Goal: Information Seeking & Learning: Find specific fact

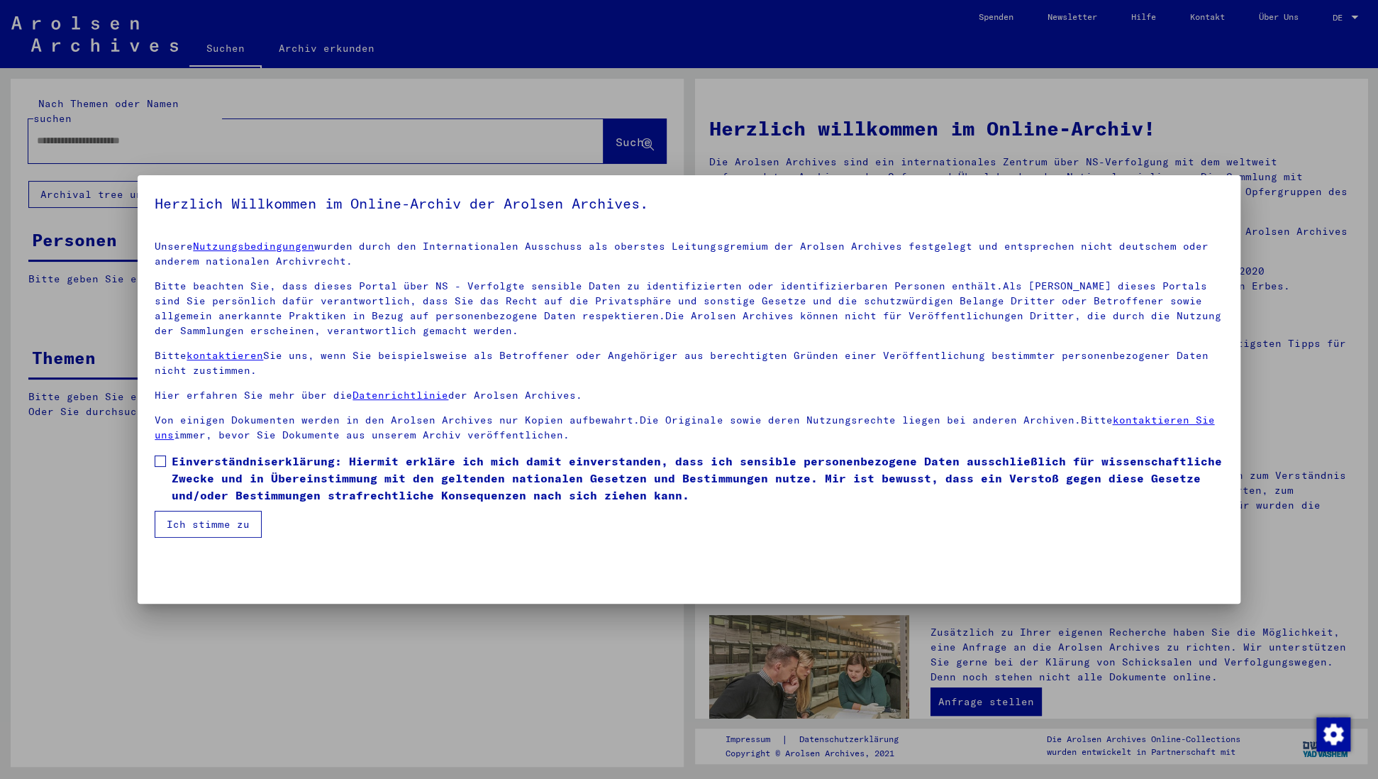
click at [162, 460] on span at bounding box center [160, 460] width 11 height 11
click at [207, 528] on button "Ich stimme zu" at bounding box center [208, 524] width 107 height 27
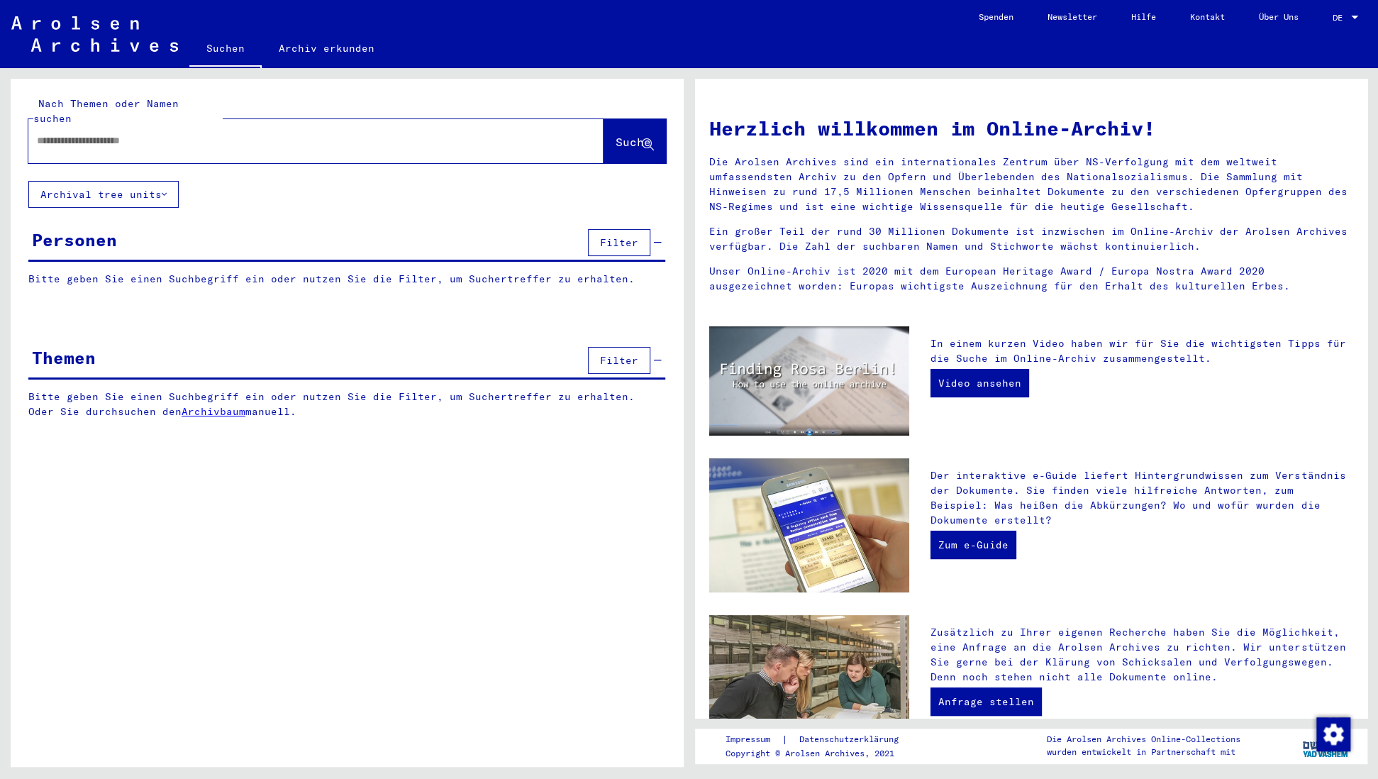
drag, startPoint x: 97, startPoint y: 122, endPoint x: 290, endPoint y: 123, distance: 192.9
click at [99, 133] on input "text" at bounding box center [299, 140] width 524 height 15
type input "*"
type input "**********"
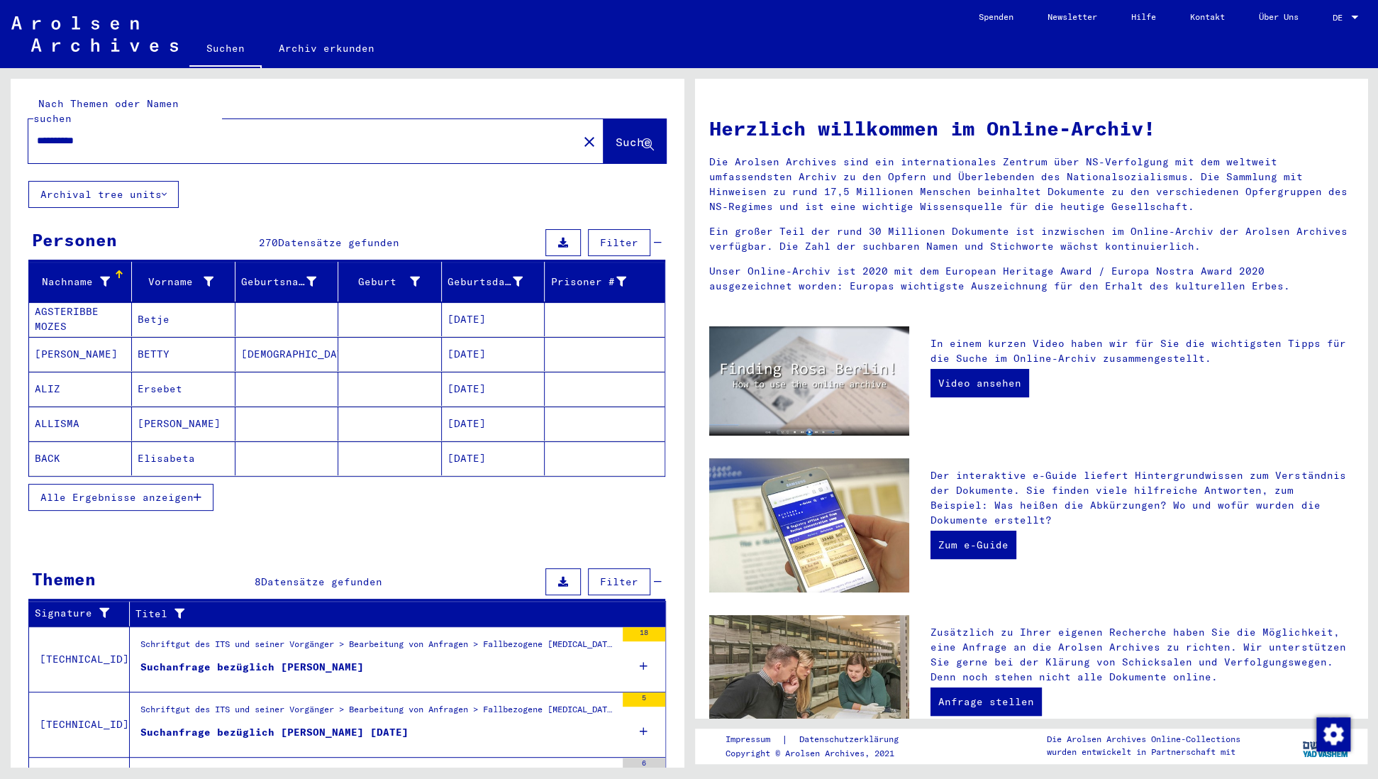
scroll to position [21, 0]
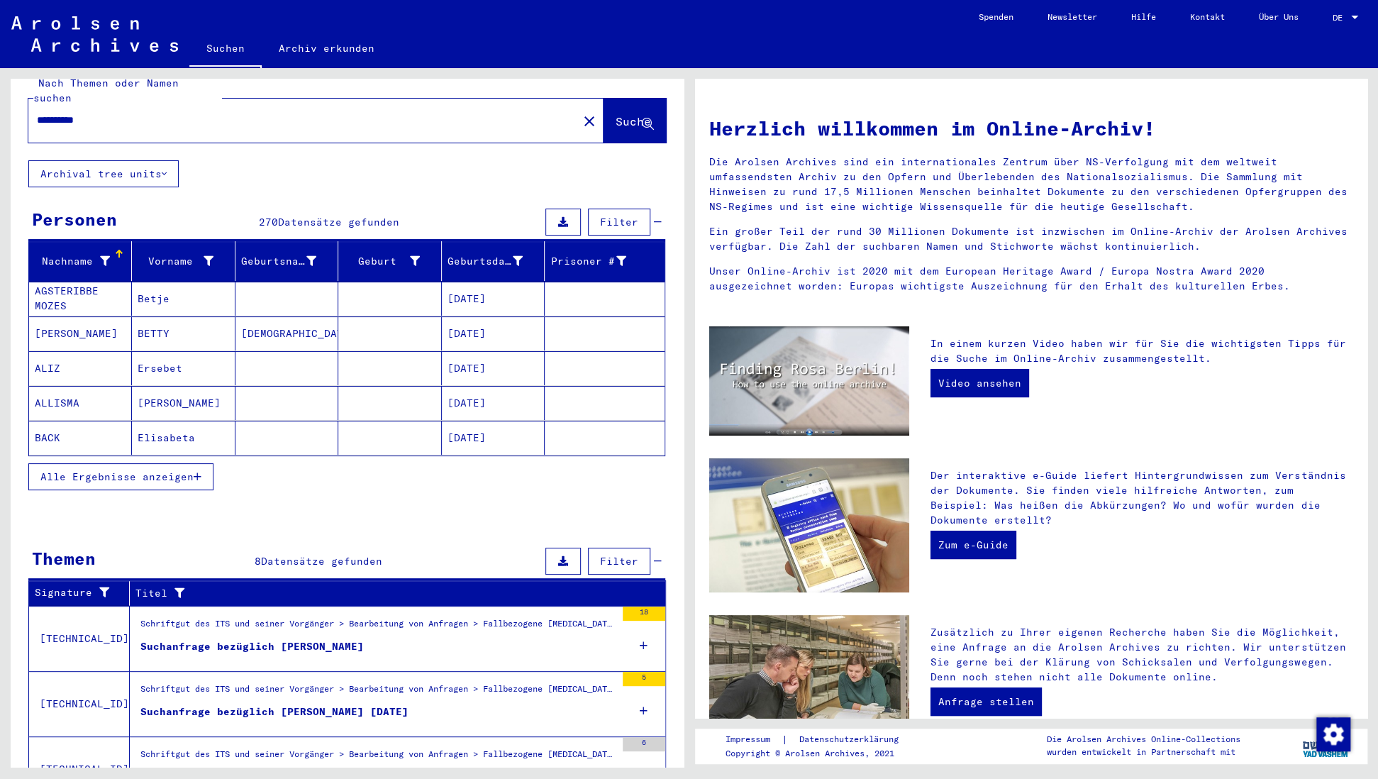
click at [197, 463] on button "Alle Ergebnisse anzeigen" at bounding box center [120, 476] width 185 height 27
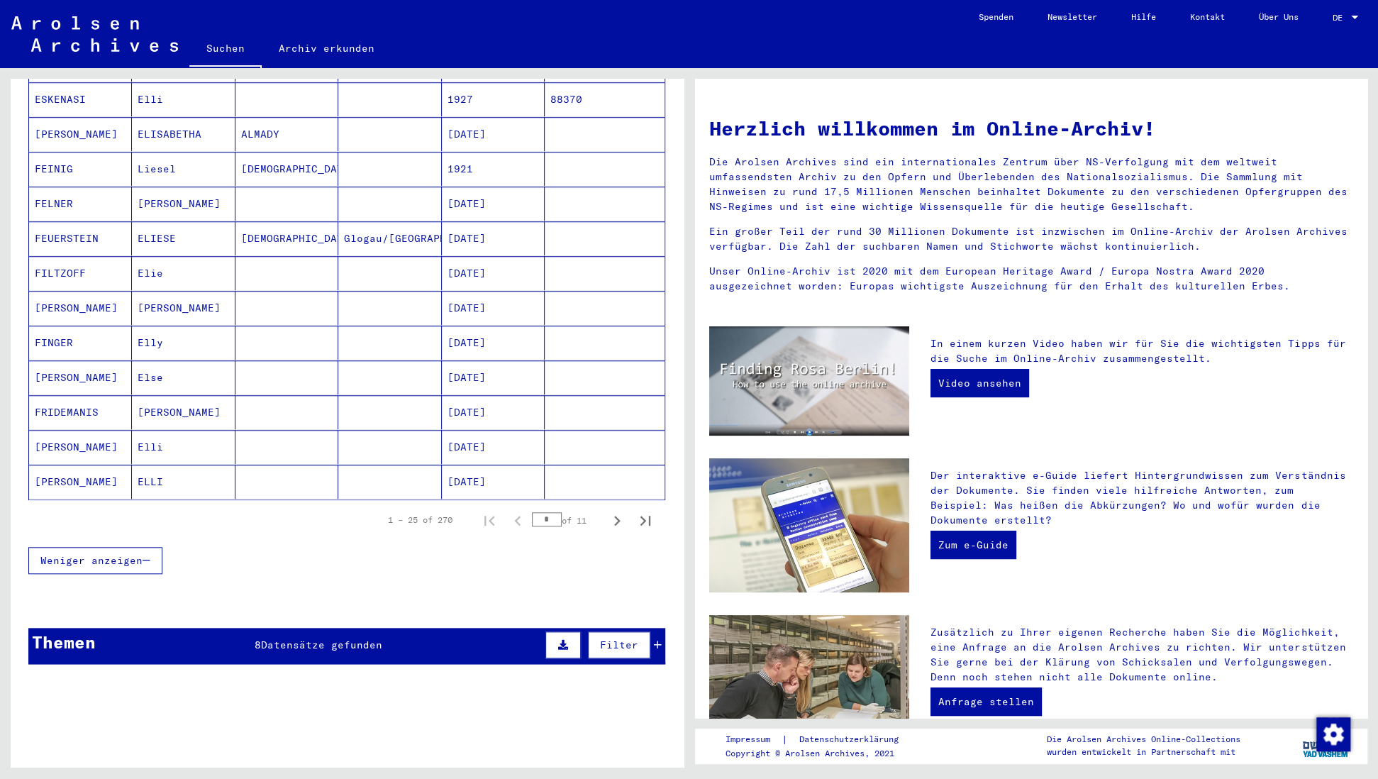
scroll to position [676, 0]
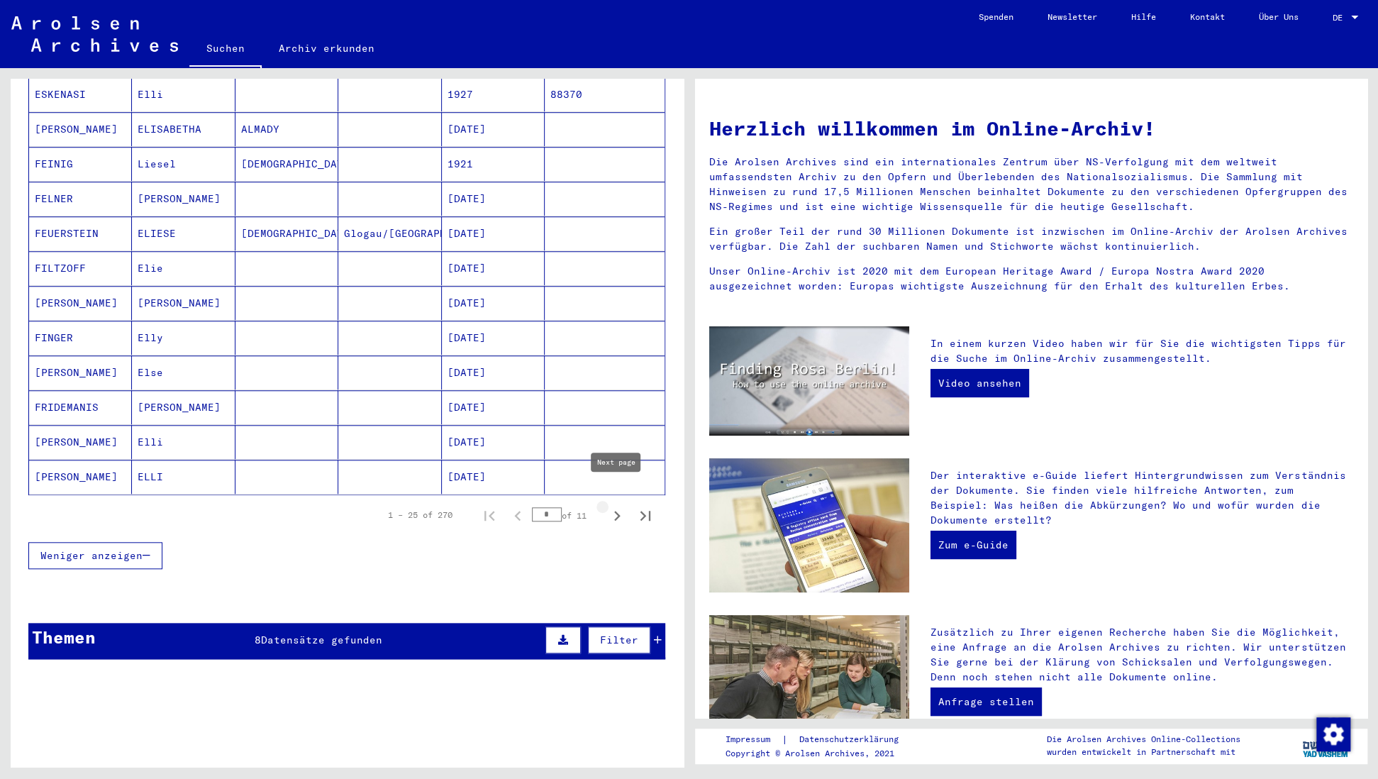
click at [617, 511] on icon "Next page" at bounding box center [617, 516] width 6 height 10
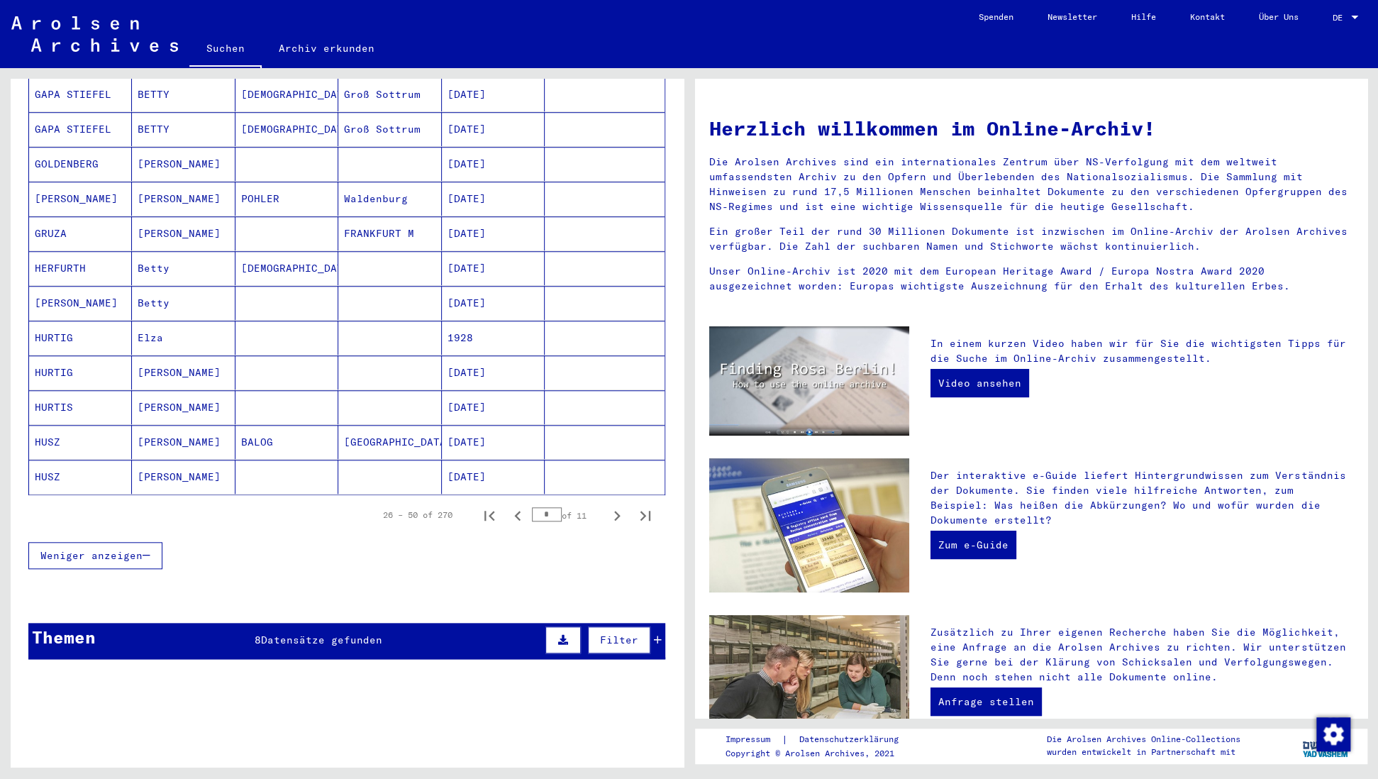
click at [617, 511] on icon "Next page" at bounding box center [617, 516] width 6 height 10
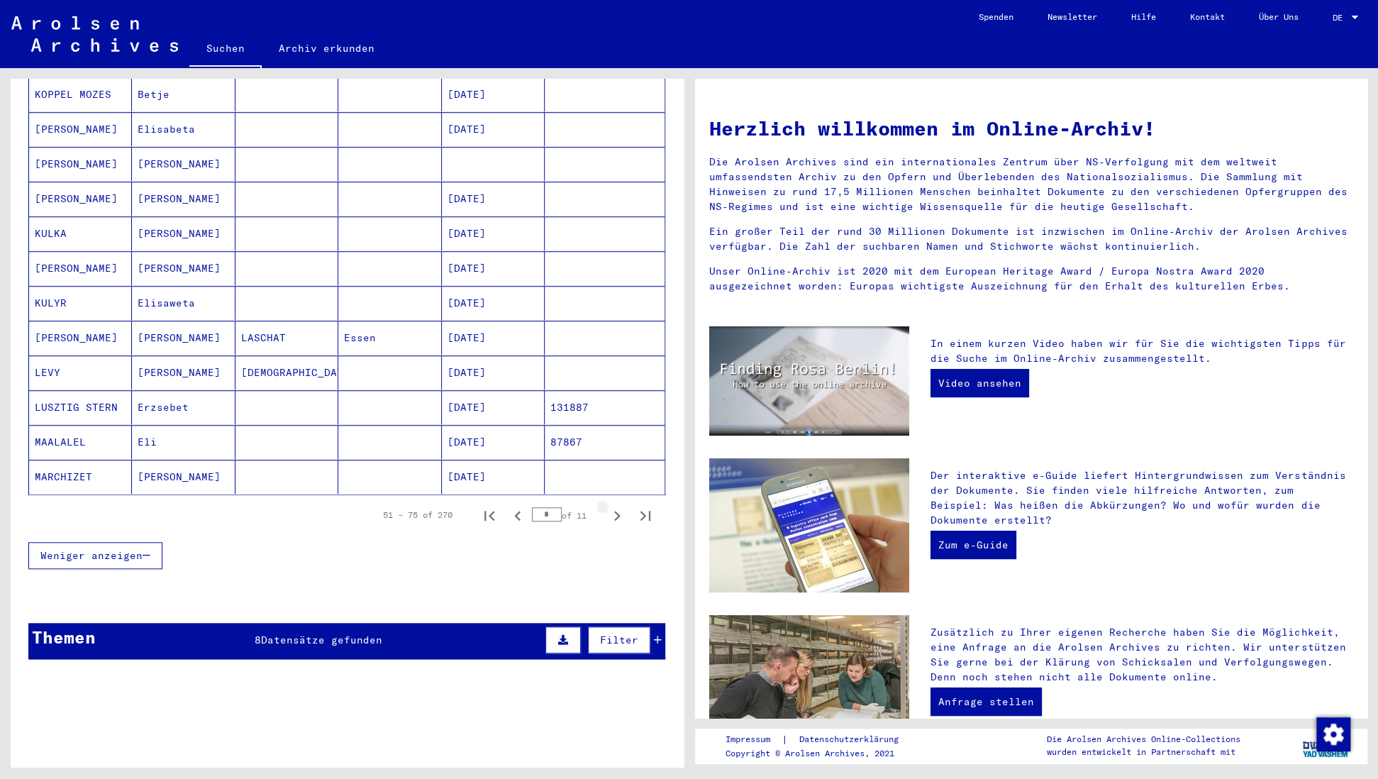
click at [617, 511] on icon "Next page" at bounding box center [617, 516] width 6 height 10
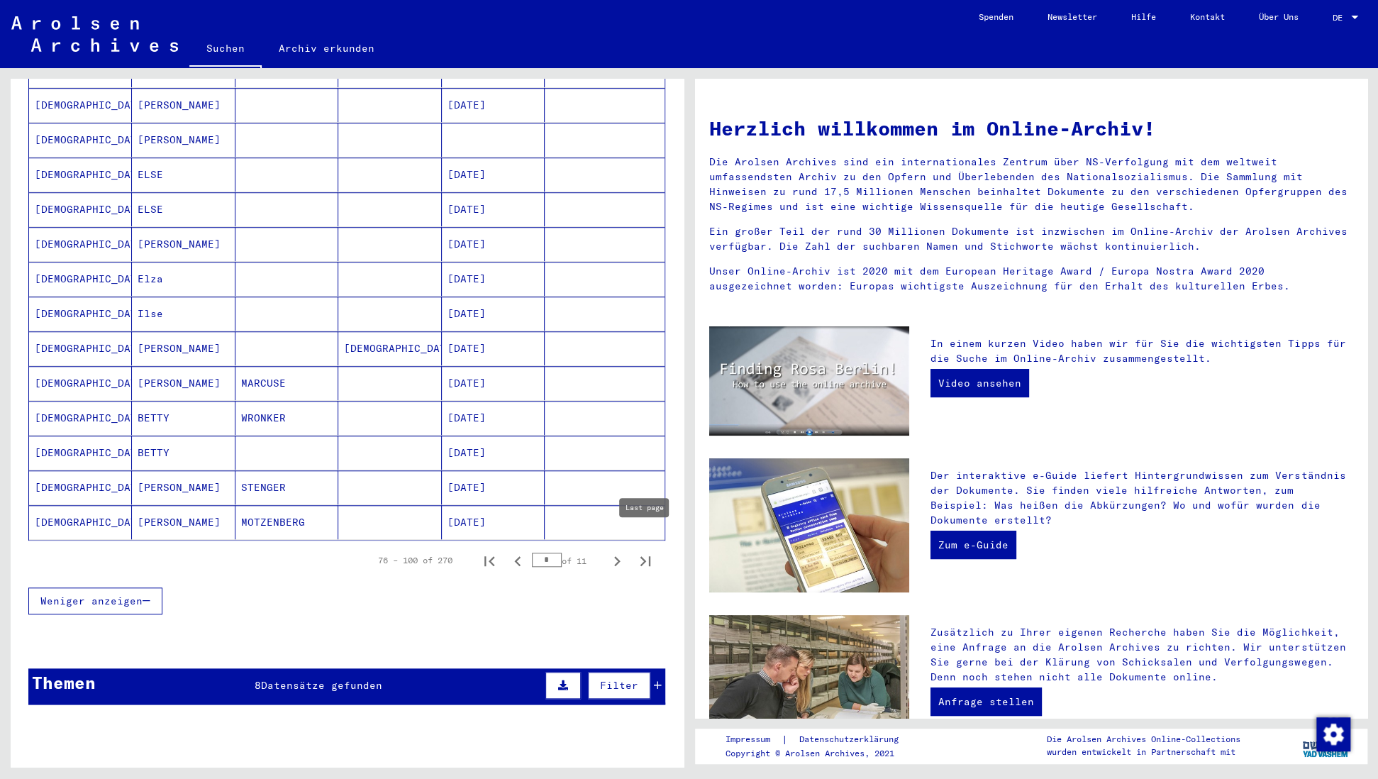
scroll to position [632, 0]
click at [616, 550] on icon "Next page" at bounding box center [617, 560] width 20 height 20
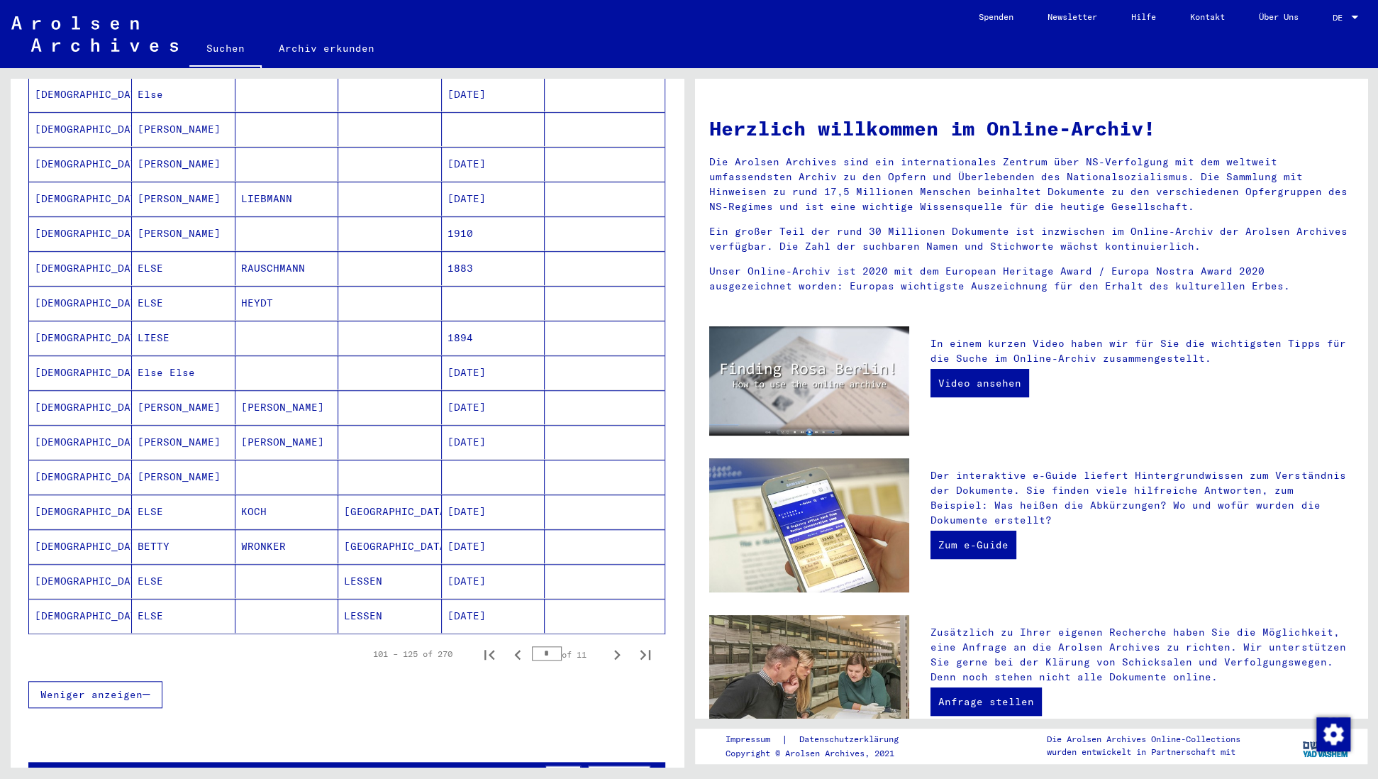
scroll to position [538, 0]
click at [614, 644] on icon "Next page" at bounding box center [617, 654] width 20 height 20
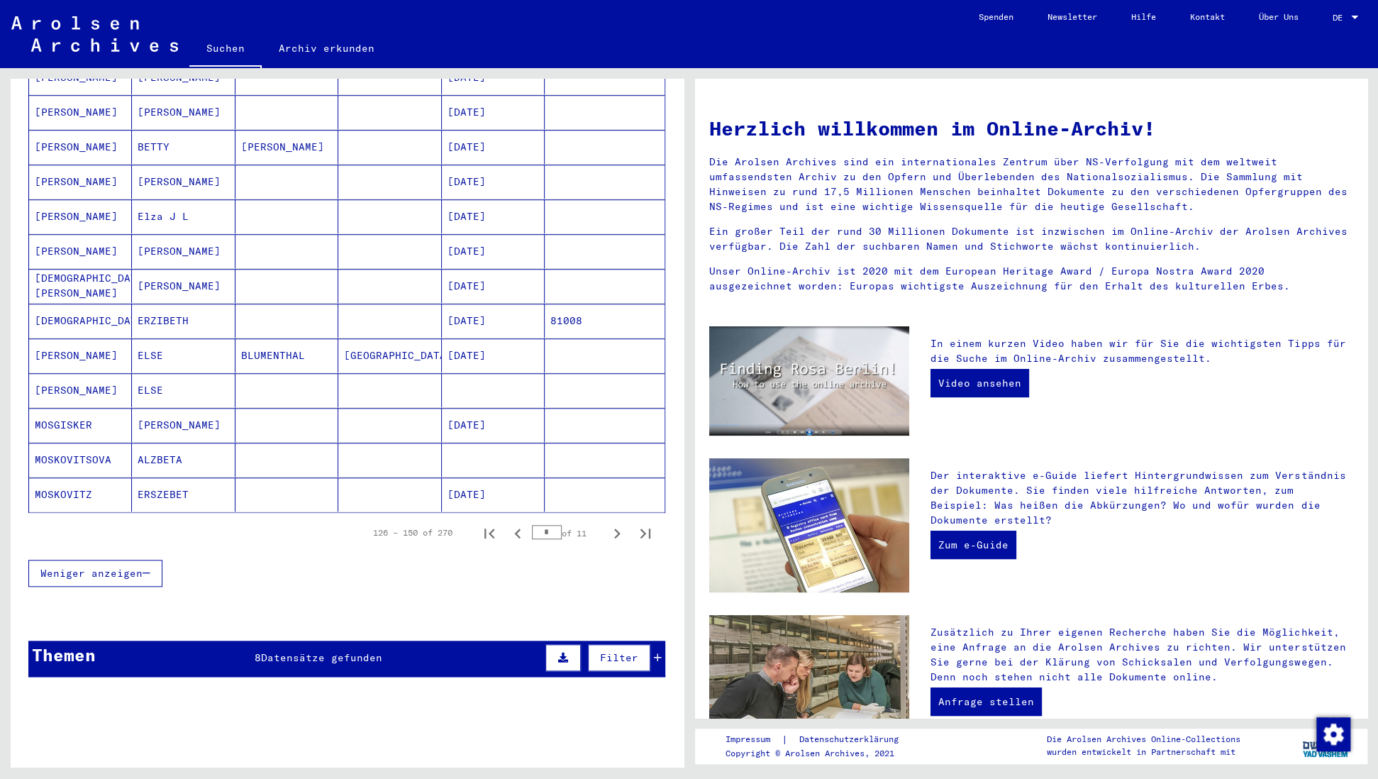
scroll to position [660, 0]
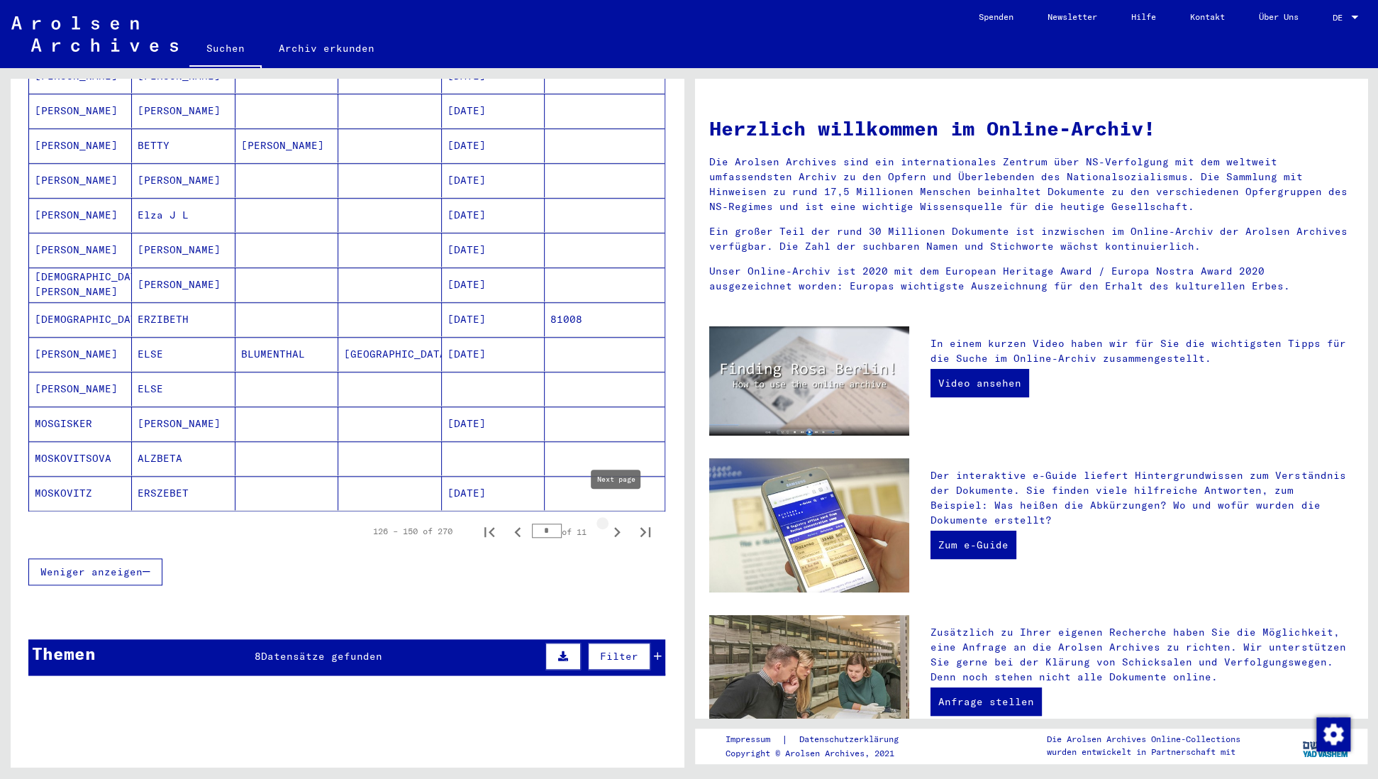
click at [619, 522] on icon "Next page" at bounding box center [617, 532] width 20 height 20
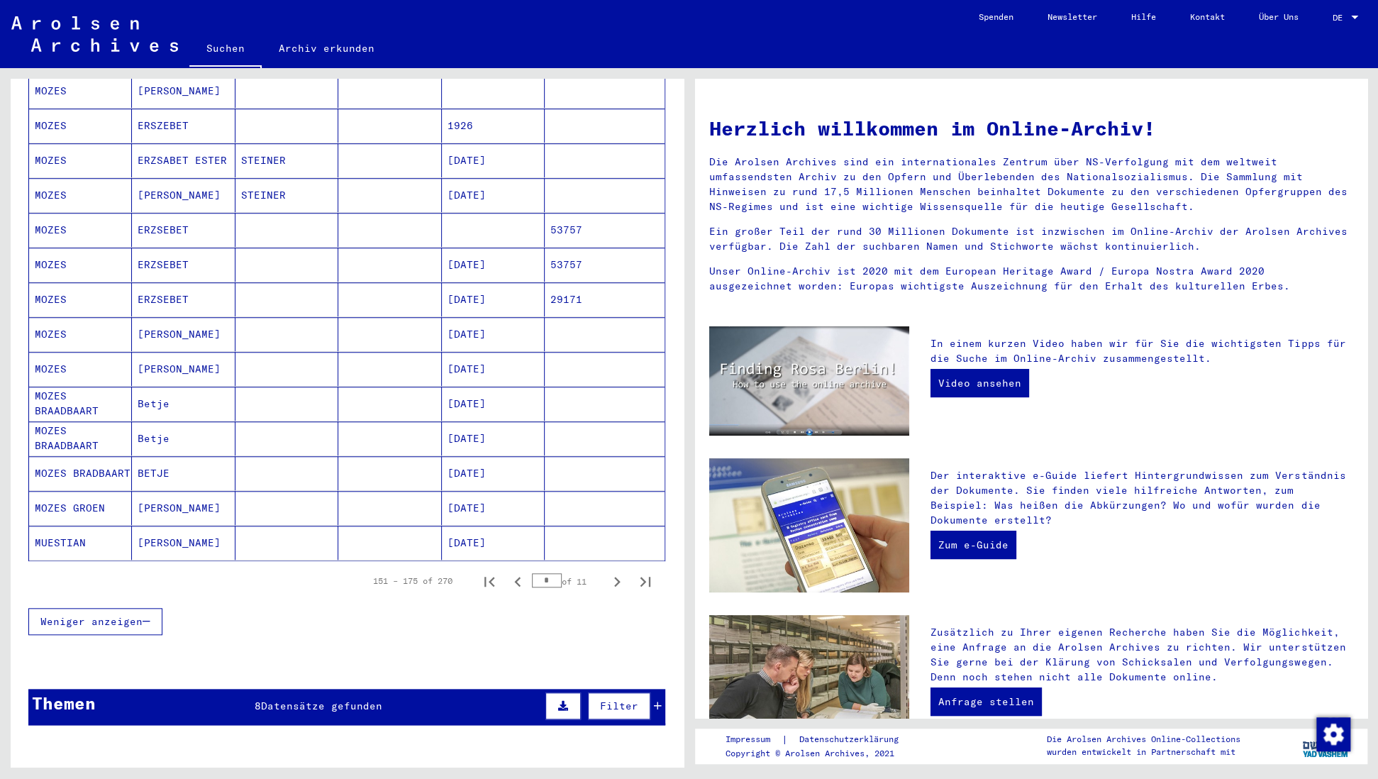
scroll to position [613, 0]
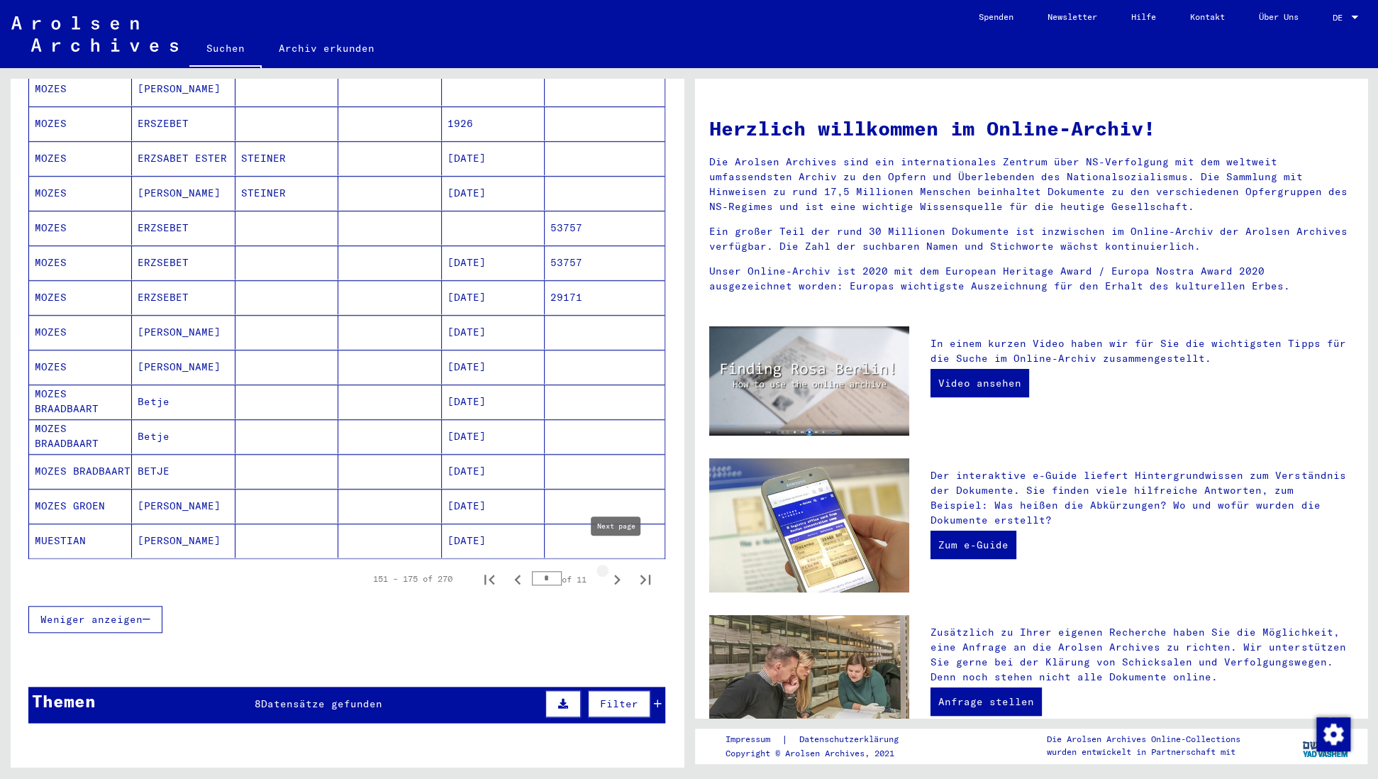
click at [620, 569] on icon "Next page" at bounding box center [617, 579] width 20 height 20
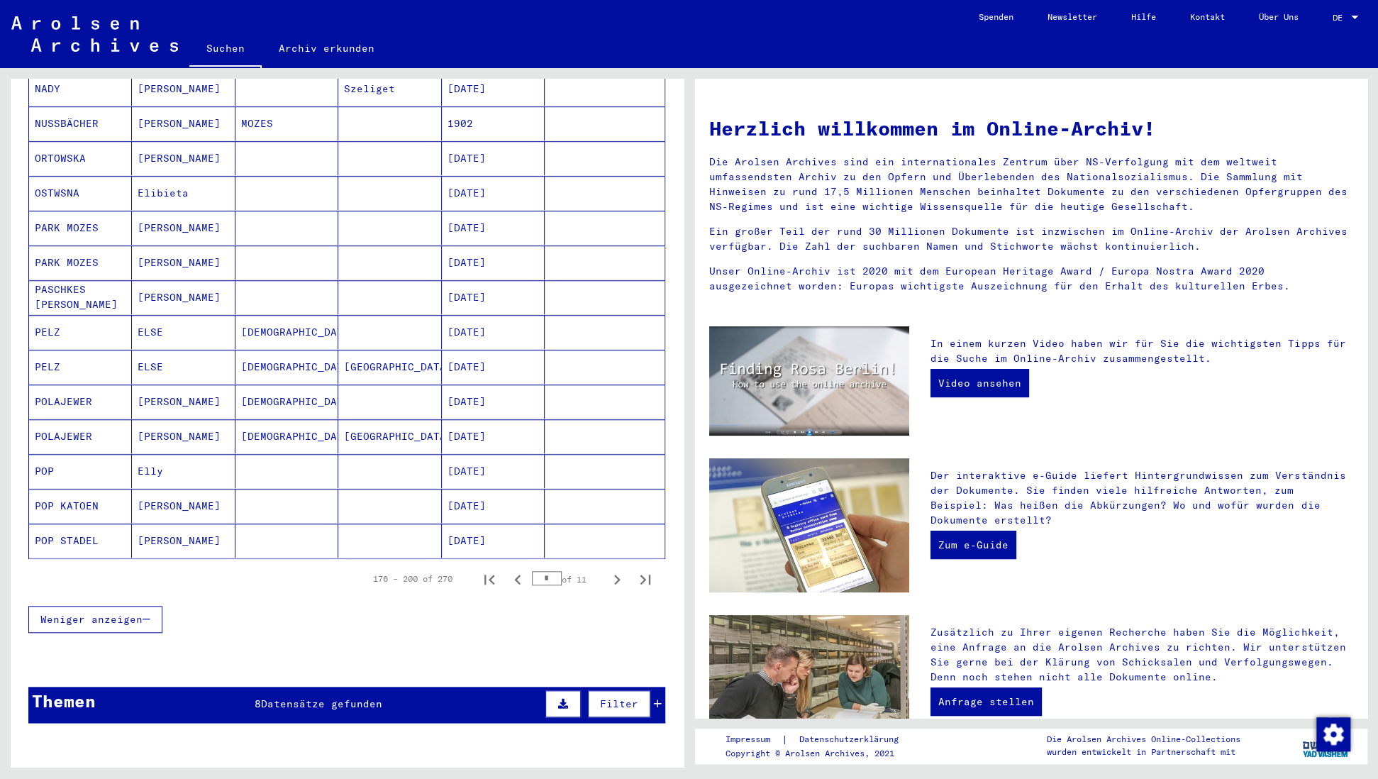
click at [620, 569] on icon "Next page" at bounding box center [617, 579] width 20 height 20
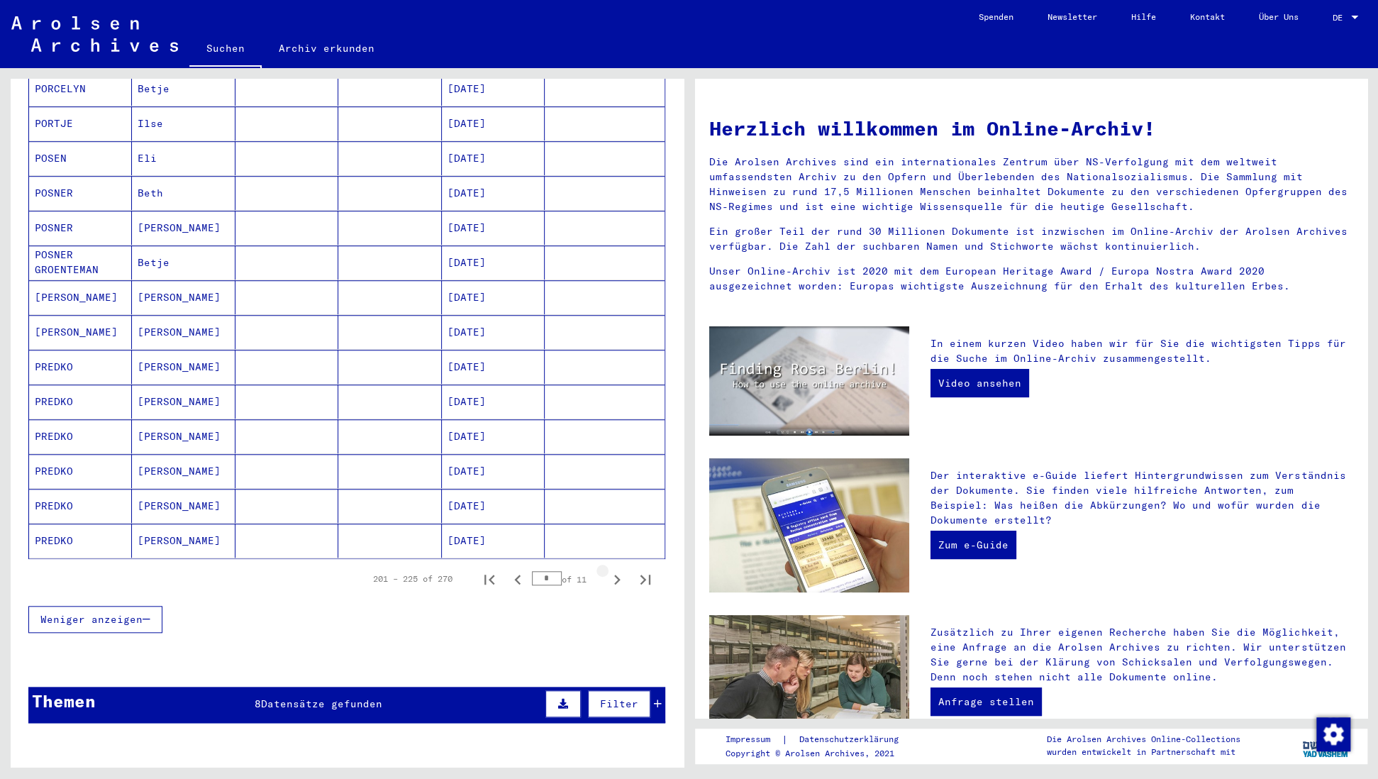
click at [620, 569] on icon "Next page" at bounding box center [617, 579] width 20 height 20
type input "**"
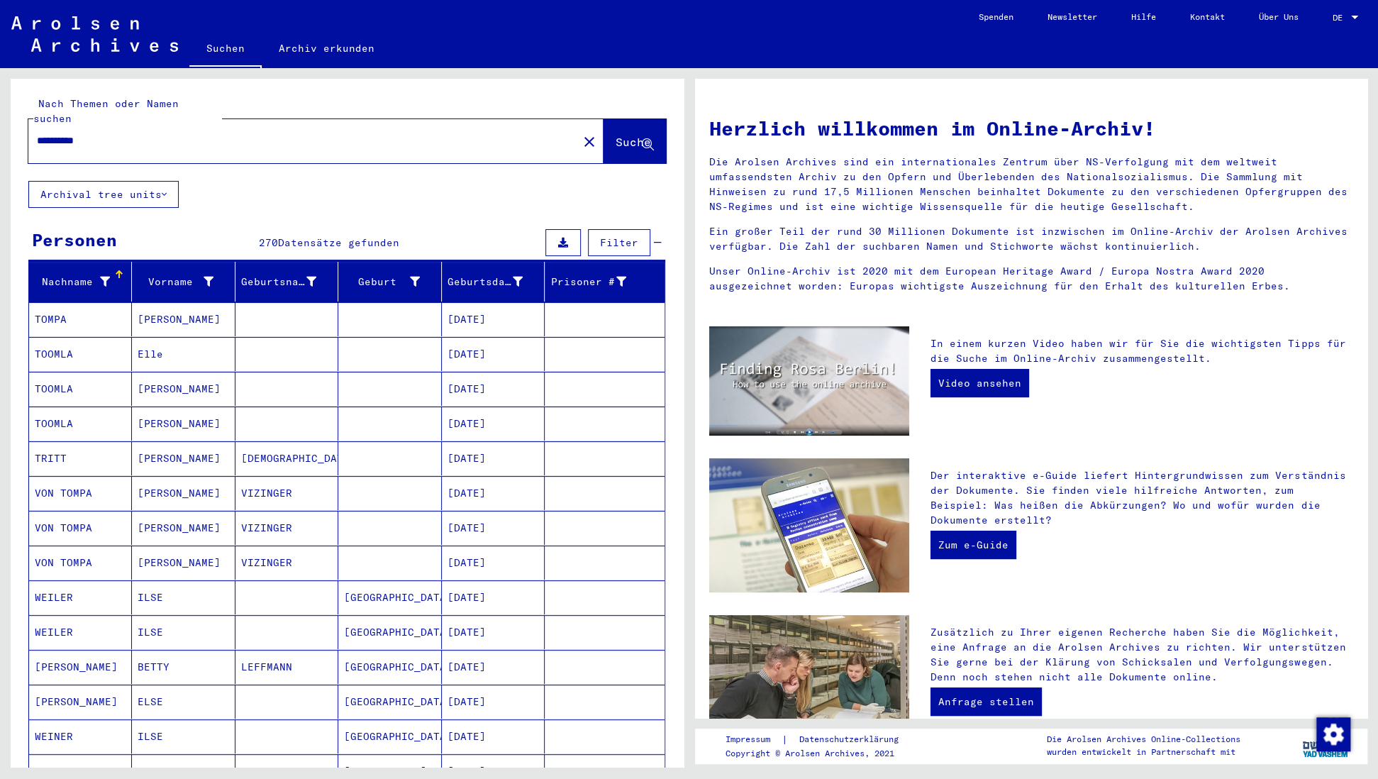
scroll to position [0, 0]
